Goal: Find specific page/section: Find specific page/section

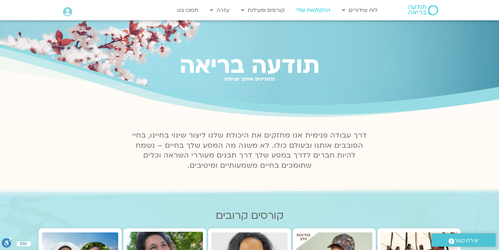
click at [313, 10] on link "ההקלטות שלי" at bounding box center [313, 10] width 41 height 13
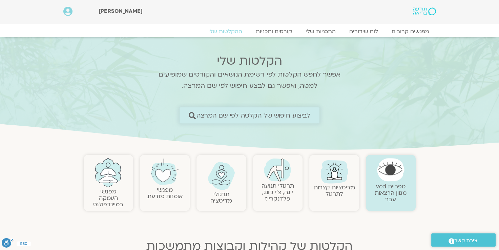
click at [191, 115] on icon at bounding box center [192, 115] width 7 height 7
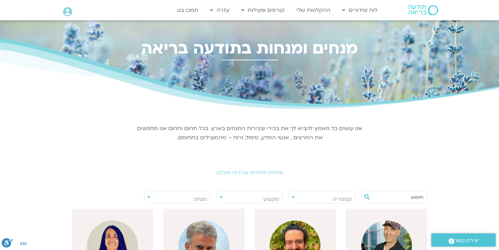
click at [385, 198] on input "text" at bounding box center [397, 197] width 51 height 12
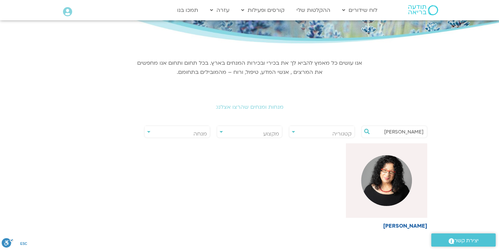
scroll to position [68, 0]
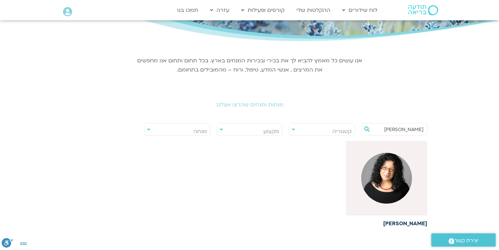
type input "ארנינה"
click at [388, 176] on img at bounding box center [386, 178] width 51 height 51
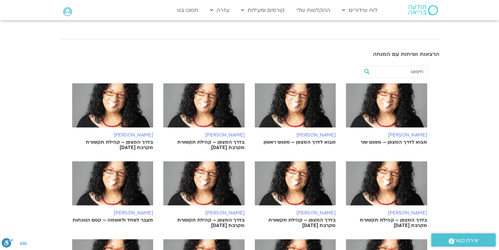
scroll to position [169, 0]
